Goal: Task Accomplishment & Management: Manage account settings

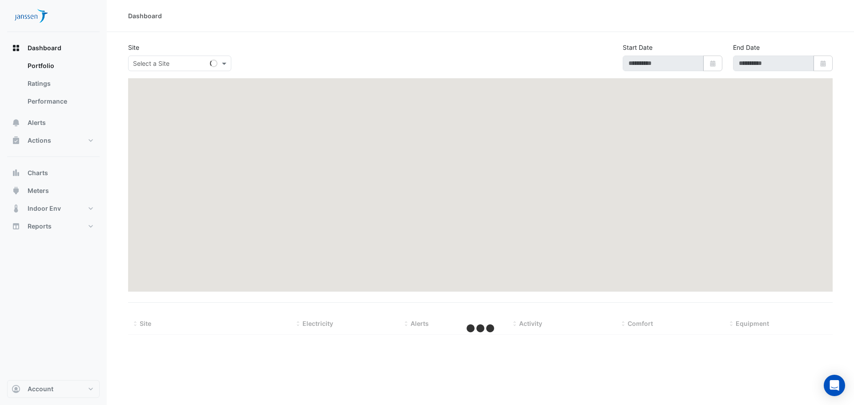
type input "**********"
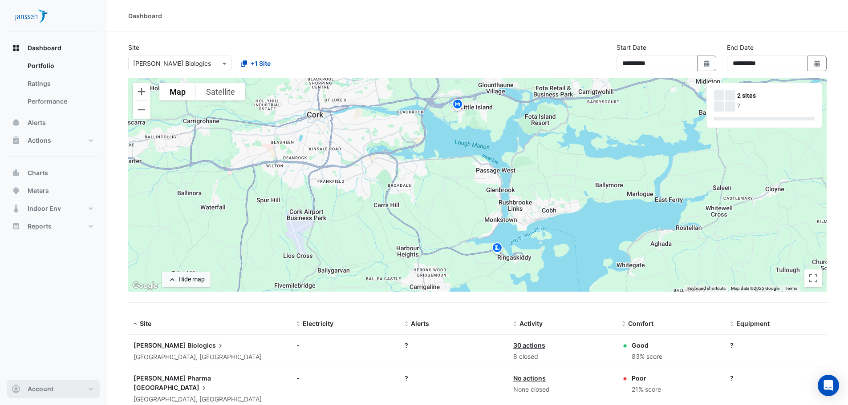
click at [62, 392] on button "Account" at bounding box center [53, 389] width 93 height 18
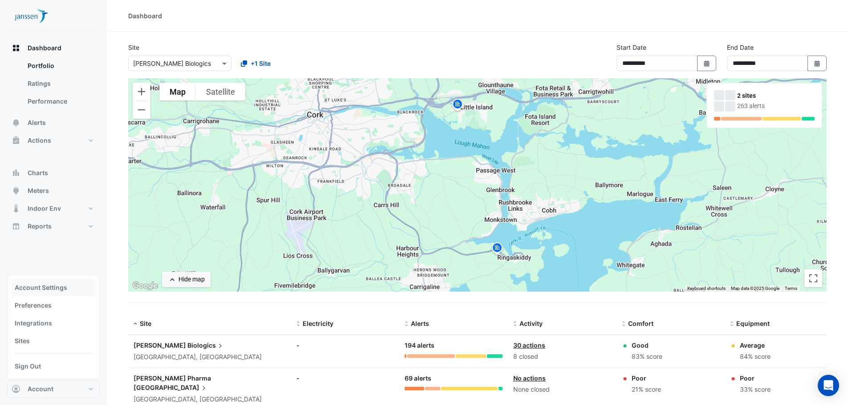
click at [34, 284] on link "Account Settings" at bounding box center [53, 288] width 85 height 18
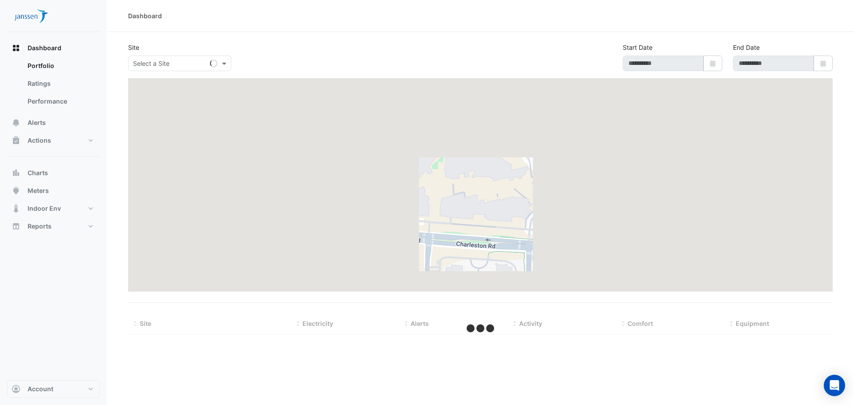
type input "**********"
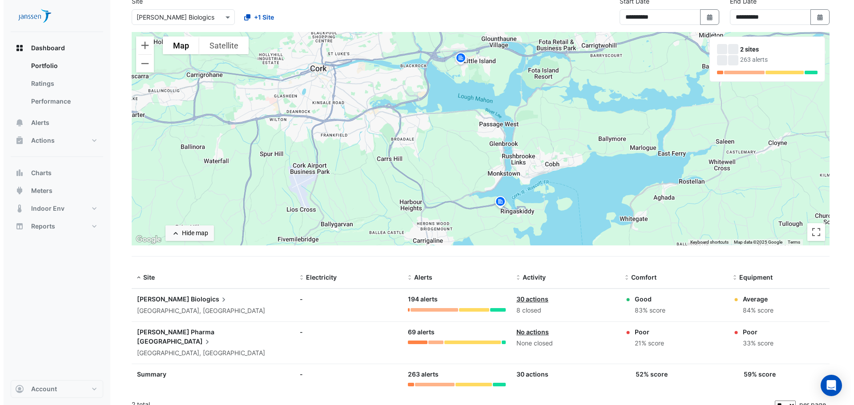
scroll to position [48, 0]
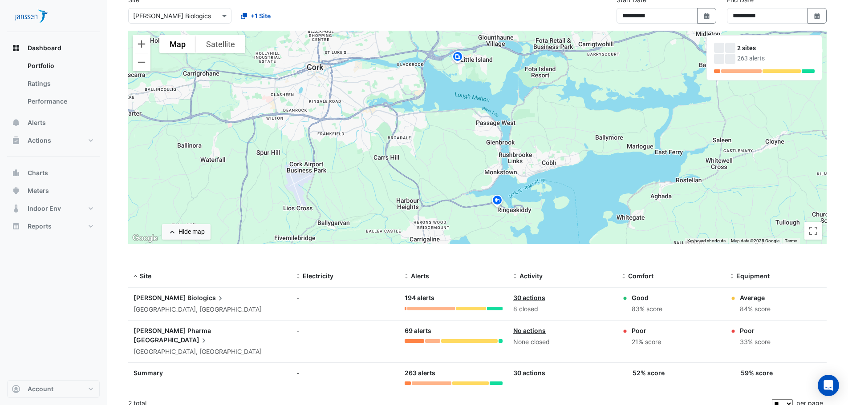
click at [187, 299] on span "Biologics" at bounding box center [205, 298] width 37 height 10
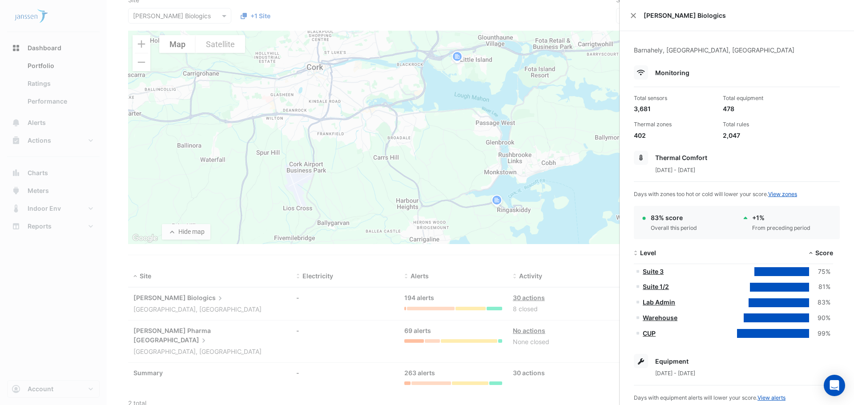
click at [648, 333] on link "CUP" at bounding box center [649, 334] width 13 height 8
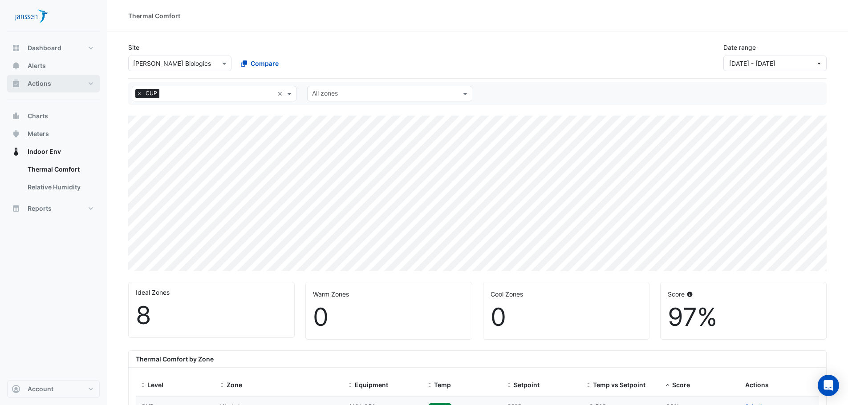
click at [89, 87] on button "Actions" at bounding box center [53, 84] width 93 height 18
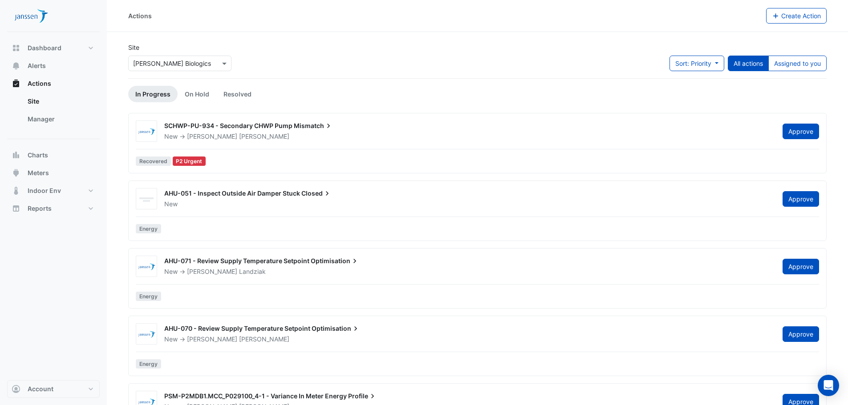
click at [48, 103] on link "Site" at bounding box center [59, 102] width 79 height 18
click at [34, 82] on span "Actions" at bounding box center [40, 83] width 24 height 9
click at [216, 67] on div at bounding box center [180, 63] width 102 height 10
click at [218, 65] on div at bounding box center [180, 63] width 102 height 10
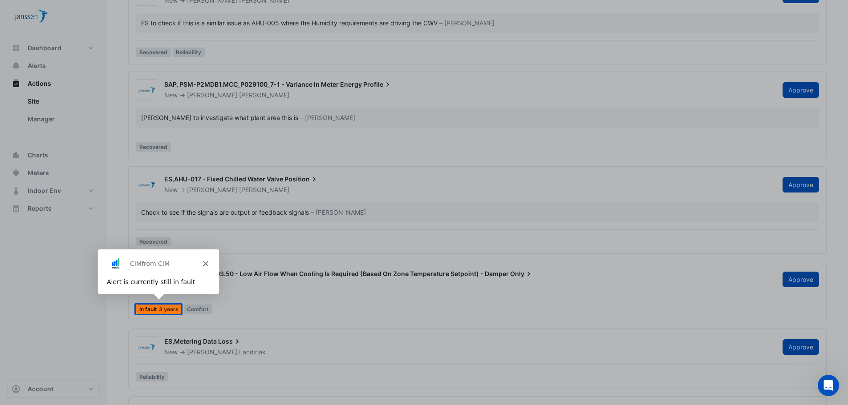
click at [206, 261] on icon "Close" at bounding box center [204, 263] width 5 height 5
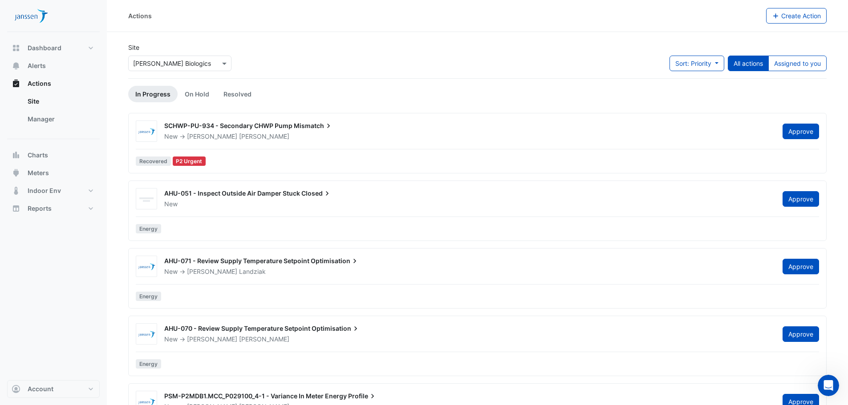
click at [299, 196] on span "AHU-051 - Inspect Outside Air Damper Stuck" at bounding box center [232, 194] width 136 height 8
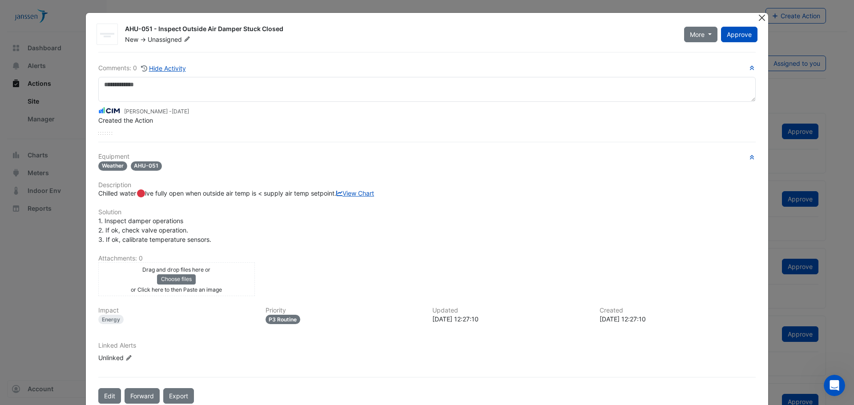
click at [763, 16] on button "Close" at bounding box center [761, 17] width 9 height 9
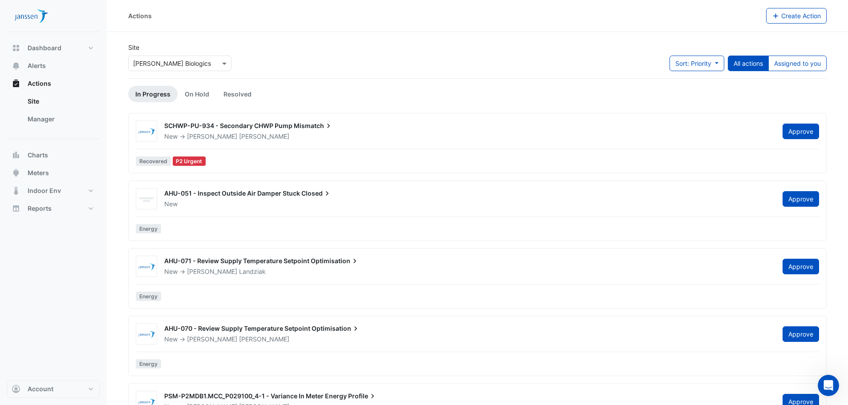
click at [74, 259] on div "Dashboard Portfolio Ratings Performance Alerts Actions Site Manager Charts" at bounding box center [53, 206] width 93 height 348
click at [91, 214] on button "Reports" at bounding box center [53, 209] width 93 height 18
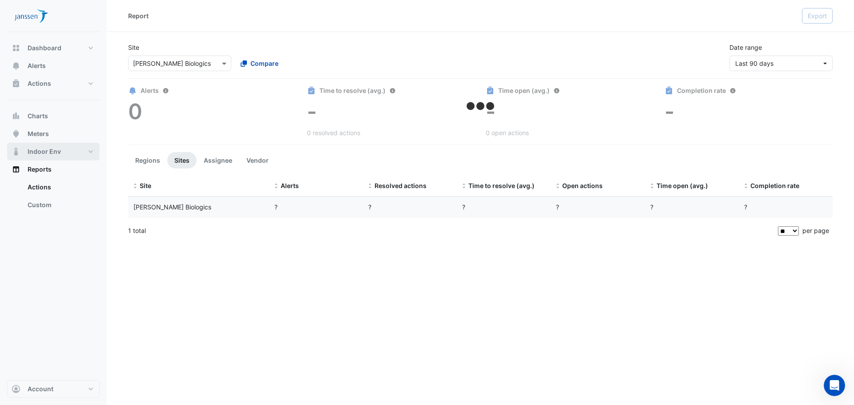
click at [92, 152] on button "Indoor Env" at bounding box center [53, 152] width 93 height 18
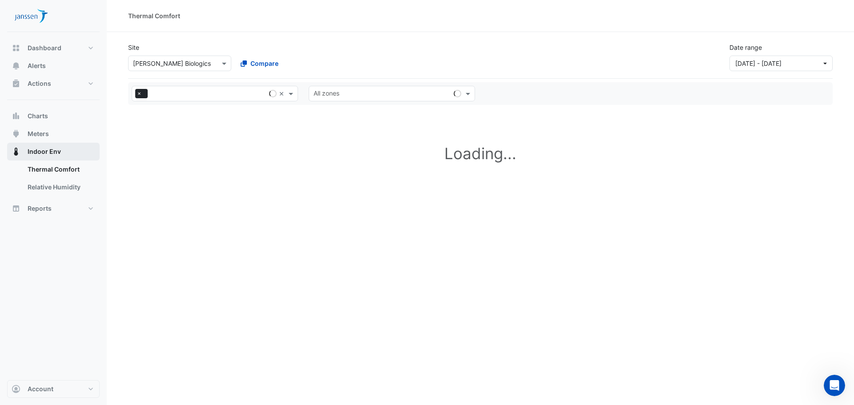
click at [88, 153] on button "Indoor Env" at bounding box center [53, 152] width 93 height 18
click at [69, 262] on div "Dashboard Portfolio Ratings Performance Alerts Actions Site Manager Charts" at bounding box center [53, 206] width 93 height 348
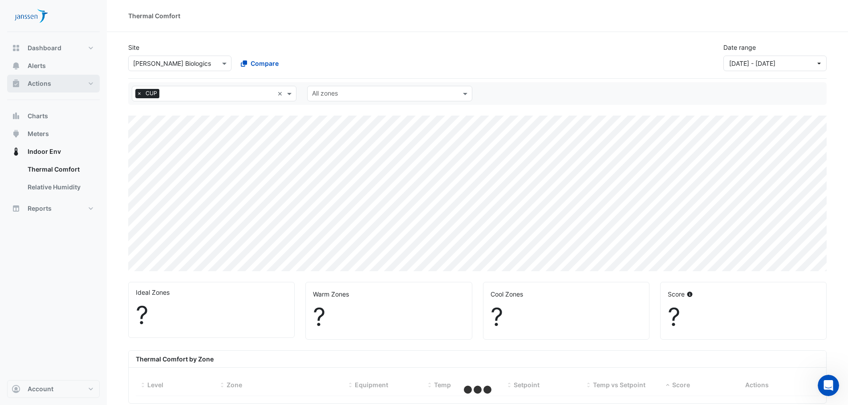
click at [74, 81] on button "Actions" at bounding box center [53, 84] width 93 height 18
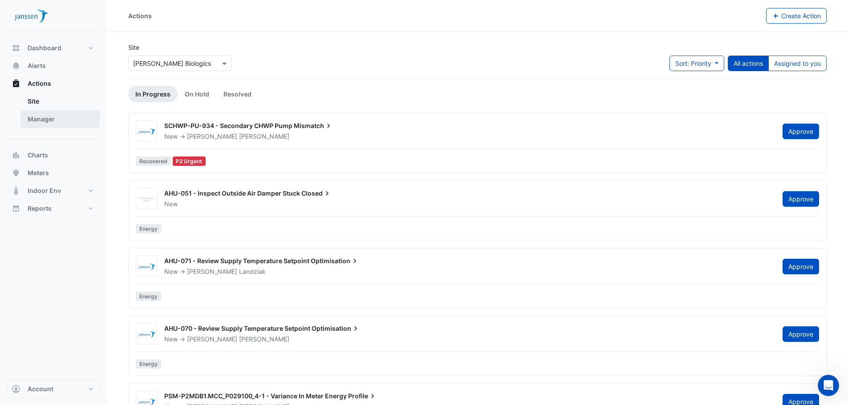
click at [52, 124] on link "Manager" at bounding box center [59, 119] width 79 height 18
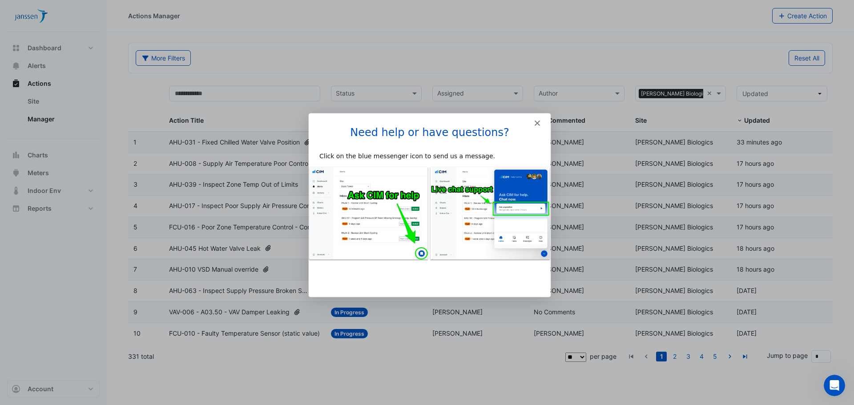
click at [537, 123] on polygon "Close" at bounding box center [536, 122] width 5 height 5
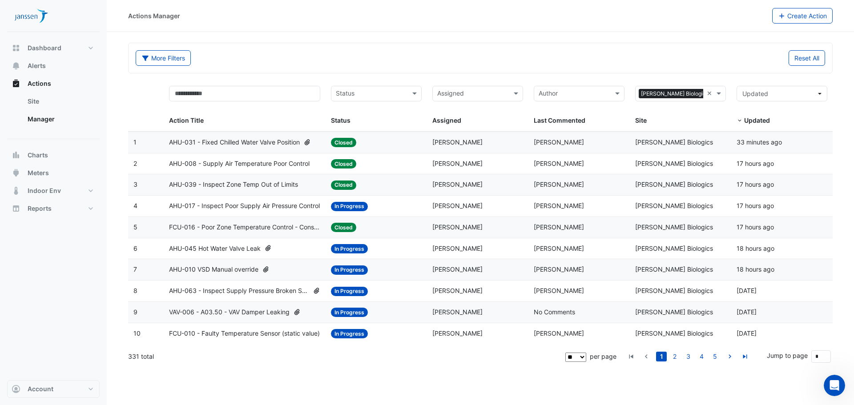
click at [234, 138] on span "AHU-031 - Fixed Chilled Water Valve Position" at bounding box center [234, 142] width 131 height 10
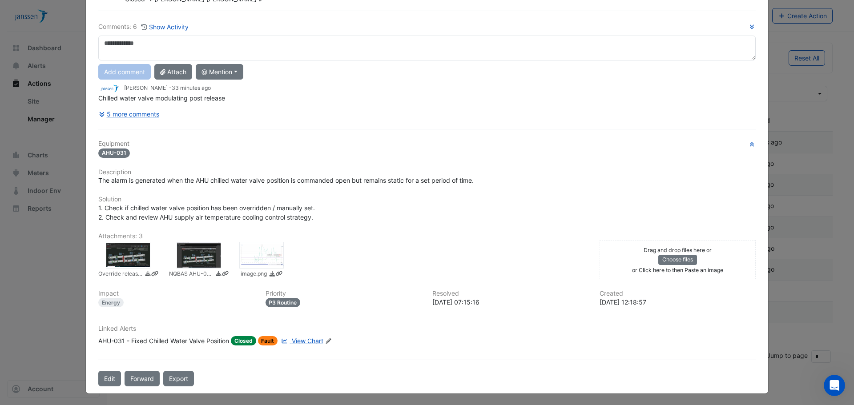
scroll to position [52, 0]
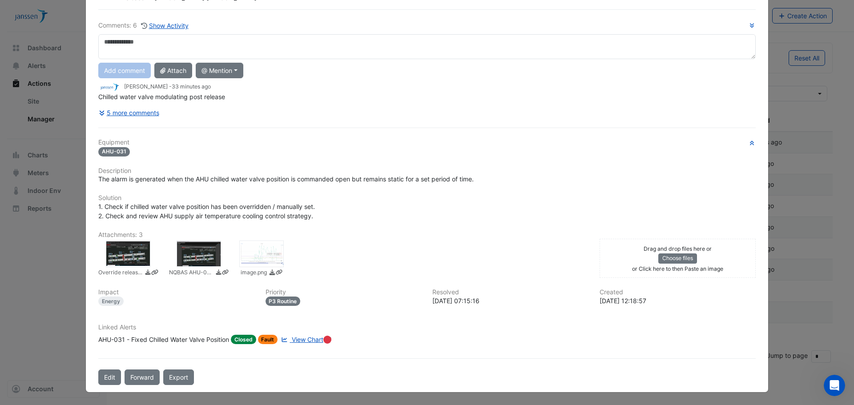
click at [133, 246] on div at bounding box center [128, 254] width 44 height 27
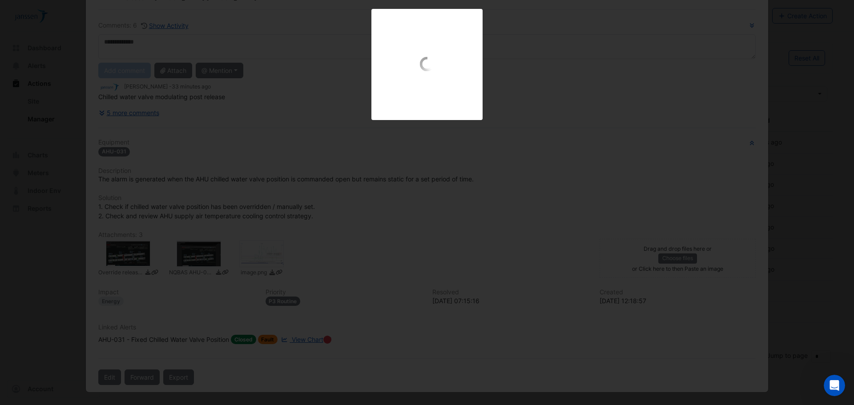
scroll to position [32, 0]
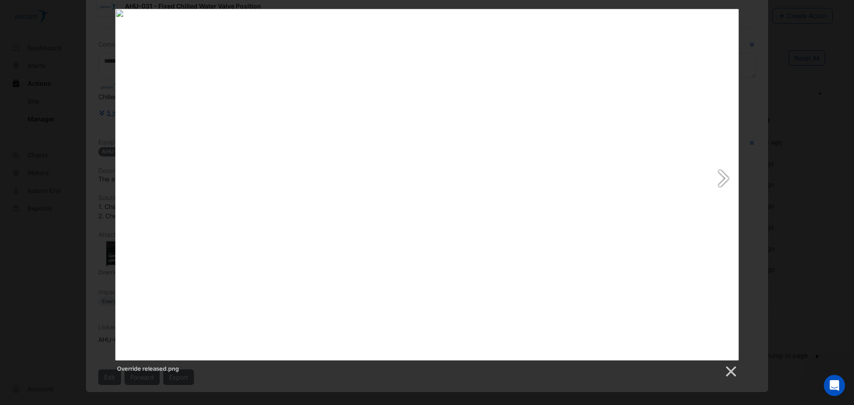
click at [725, 174] on link at bounding box center [539, 185] width 399 height 352
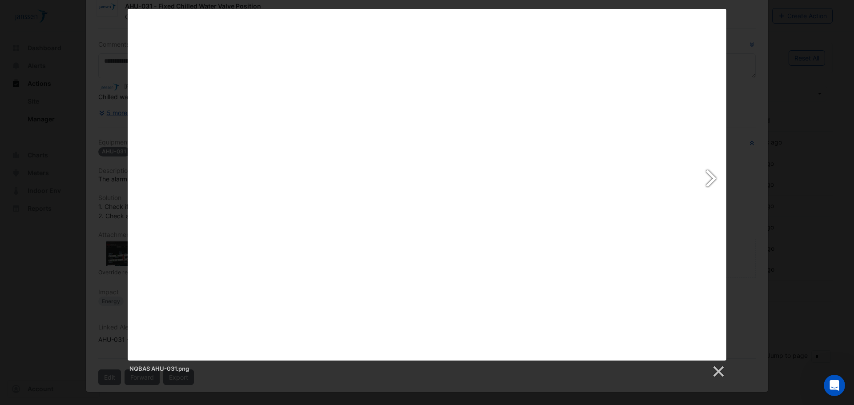
click at [707, 177] on link at bounding box center [534, 185] width 383 height 352
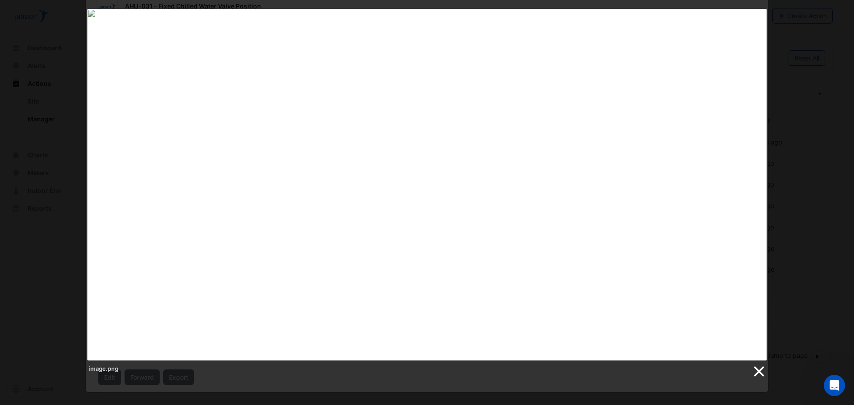
click at [757, 369] on link at bounding box center [758, 371] width 13 height 13
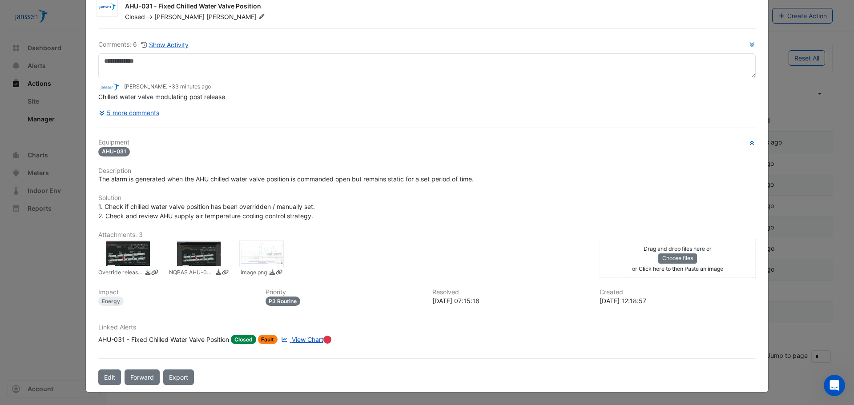
scroll to position [0, 0]
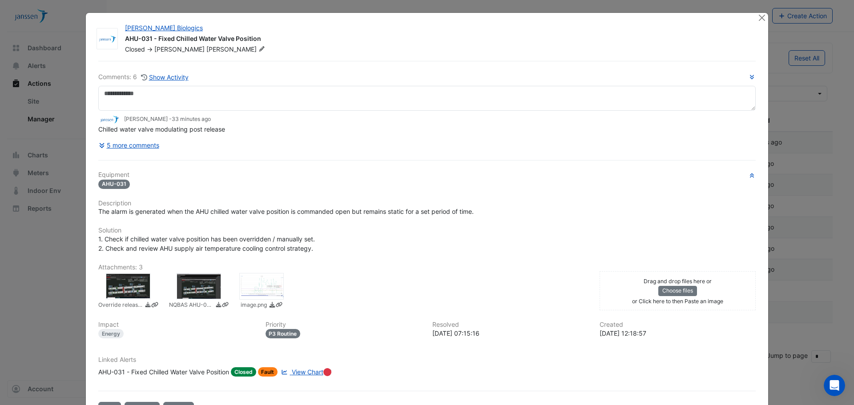
click at [822, 165] on ngb-modal-window "Janssen Biologics AHU-031 - Fixed Chilled Water Valve Position Closed -> Simon …" at bounding box center [427, 202] width 854 height 405
click at [758, 18] on button "Close" at bounding box center [761, 17] width 9 height 9
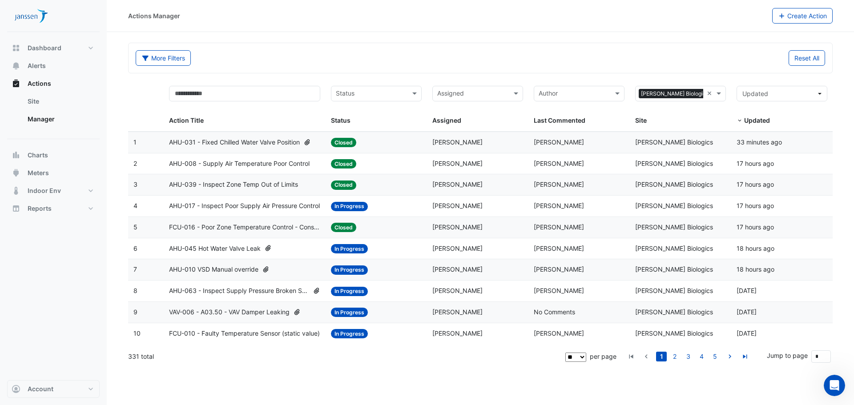
click at [335, 119] on span "Status" at bounding box center [341, 121] width 20 height 8
click at [340, 123] on span "Status" at bounding box center [341, 121] width 20 height 8
drag, startPoint x: 354, startPoint y: 122, endPoint x: 367, endPoint y: 104, distance: 22.3
click at [355, 121] on div "Status" at bounding box center [374, 121] width 87 height 10
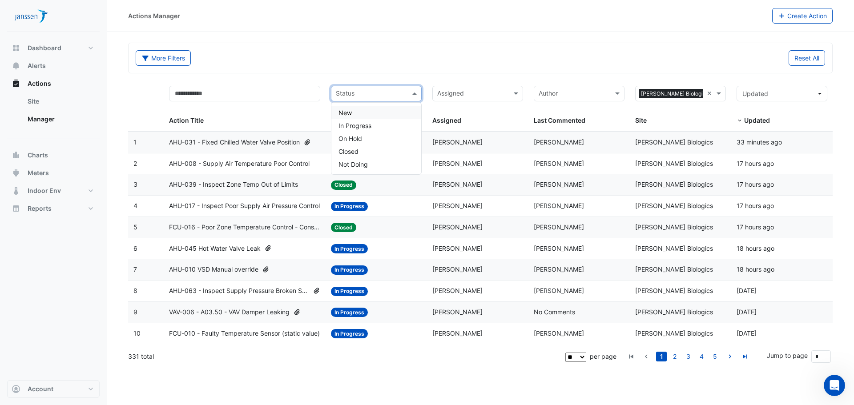
click at [377, 91] on input "text" at bounding box center [371, 94] width 71 height 10
click at [372, 91] on input "text" at bounding box center [371, 94] width 71 height 10
click at [384, 51] on div "More Filters" at bounding box center [305, 58] width 350 height 16
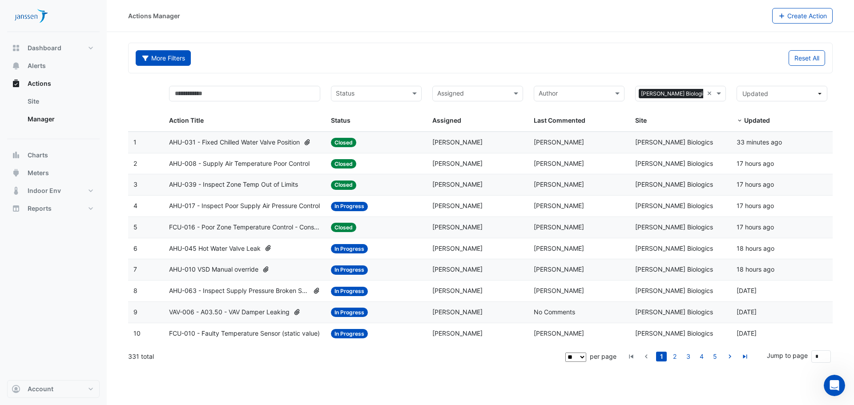
click at [182, 57] on button "More Filters" at bounding box center [163, 58] width 55 height 16
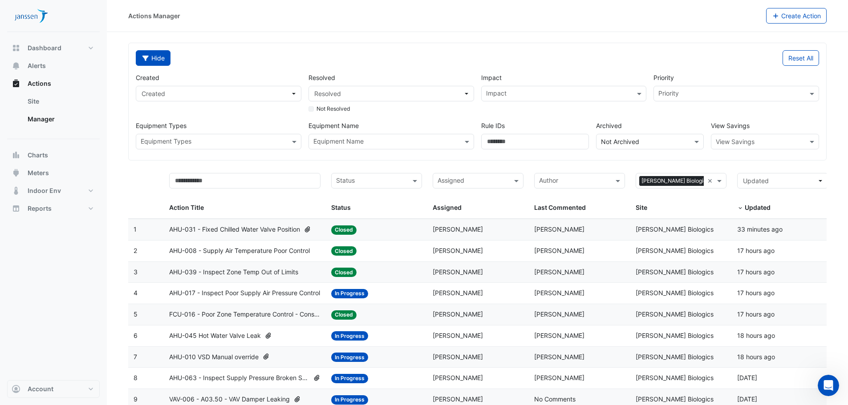
click at [168, 64] on button "Hide" at bounding box center [153, 58] width 35 height 16
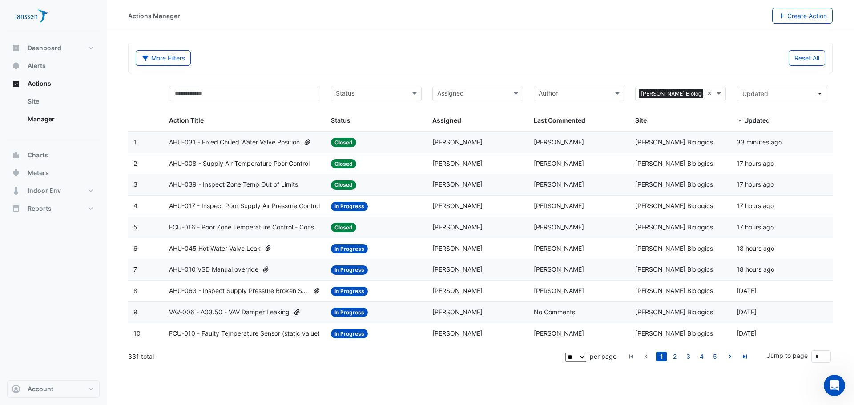
click at [344, 118] on span "Status" at bounding box center [341, 121] width 20 height 8
click at [358, 118] on div "Status" at bounding box center [374, 121] width 87 height 10
click at [371, 121] on div "Status" at bounding box center [374, 121] width 87 height 10
drag, startPoint x: 384, startPoint y: 104, endPoint x: 386, endPoint y: 98, distance: 6.2
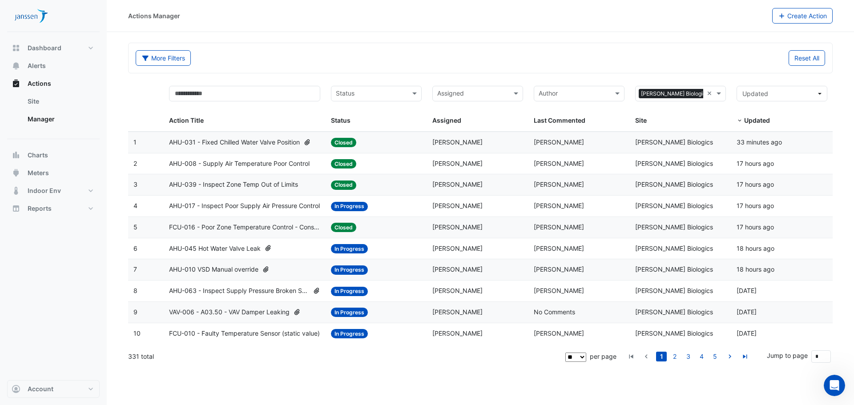
click at [384, 104] on div "Status Status" at bounding box center [376, 106] width 91 height 40
click at [386, 97] on input "text" at bounding box center [371, 94] width 71 height 10
click at [367, 127] on span "In Progress" at bounding box center [355, 126] width 33 height 8
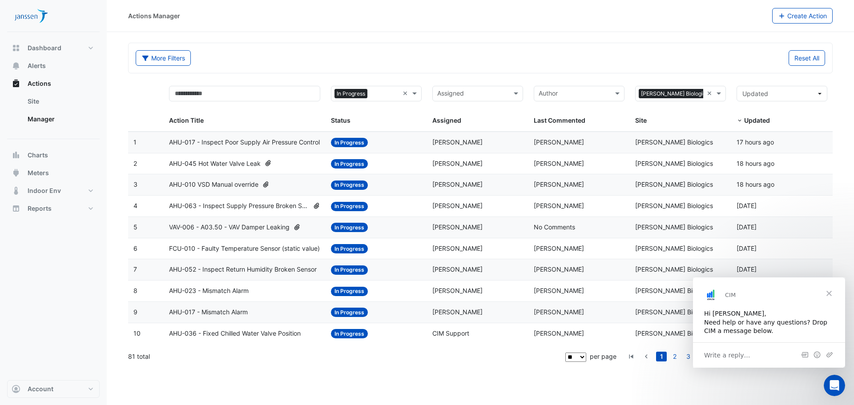
click at [829, 295] on span "Close" at bounding box center [829, 294] width 32 height 32
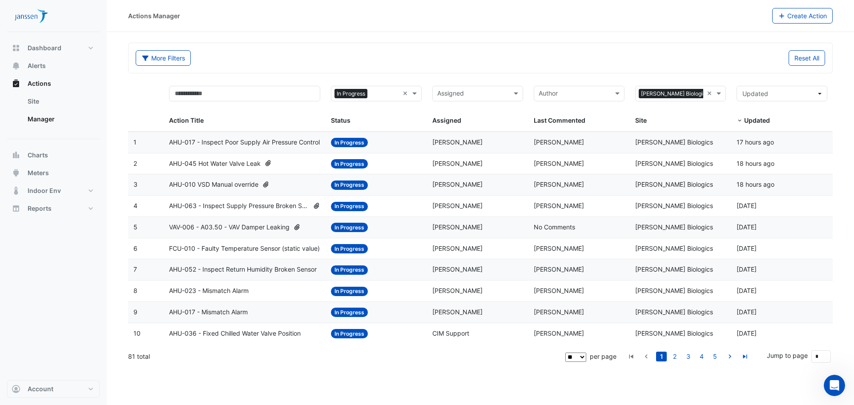
click at [412, 56] on div "More Filters" at bounding box center [305, 58] width 350 height 16
click at [412, 52] on div "More Filters" at bounding box center [305, 58] width 350 height 16
click at [415, 33] on section "More Filters Reset All Status × In Progress × Assigned Sites × Janssen Biologic…" at bounding box center [480, 200] width 747 height 336
click at [328, 41] on section "More Filters Reset All Status × In Progress × Assigned Sites × Janssen Biologic…" at bounding box center [480, 200] width 747 height 336
click at [66, 274] on div "Dashboard Portfolio Ratings Performance Alerts Actions Site Manager Charts" at bounding box center [53, 206] width 93 height 348
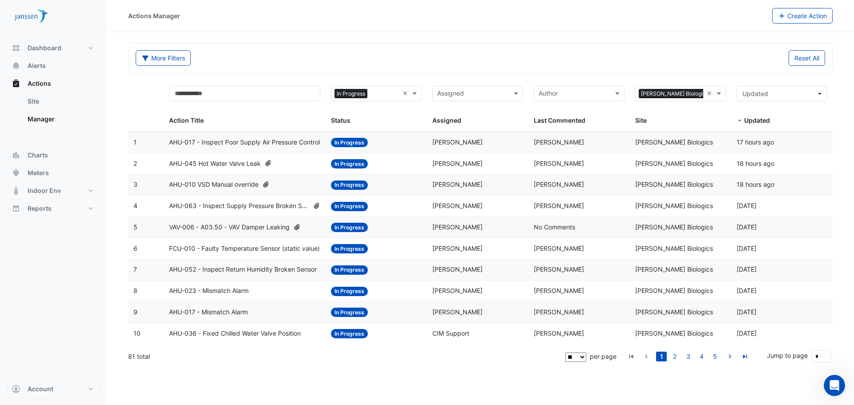
click at [597, 26] on div "Actions Manager Create Action" at bounding box center [480, 16] width 747 height 32
click at [650, 32] on section "More Filters Reset All Status × In Progress × Assigned Sites × Janssen Biologic…" at bounding box center [480, 200] width 747 height 336
